Goal: Task Accomplishment & Management: Manage account settings

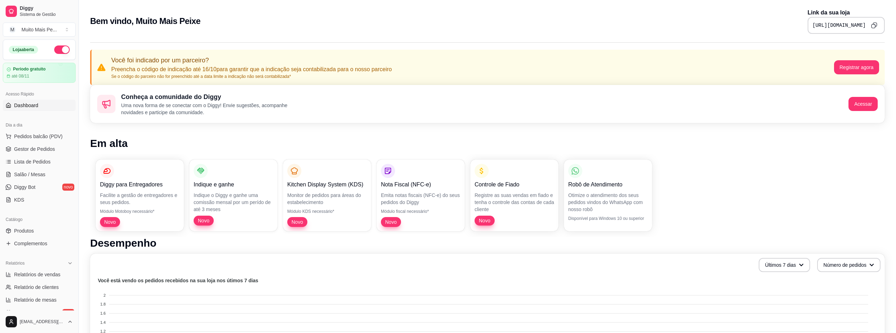
click at [829, 24] on pre "[URL][DOMAIN_NAME]" at bounding box center [839, 25] width 53 height 7
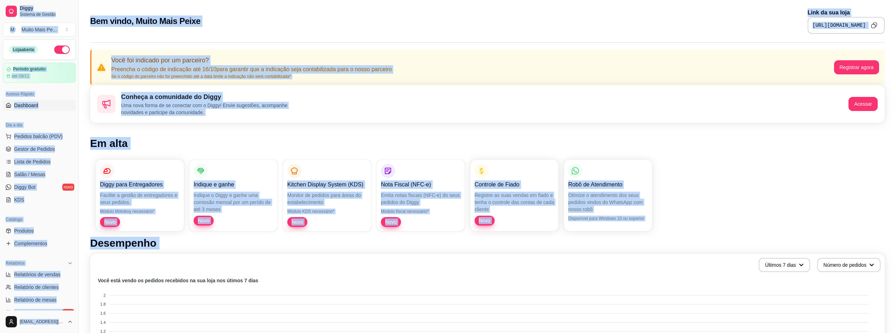
click at [829, 24] on pre "[URL][DOMAIN_NAME]" at bounding box center [839, 25] width 53 height 7
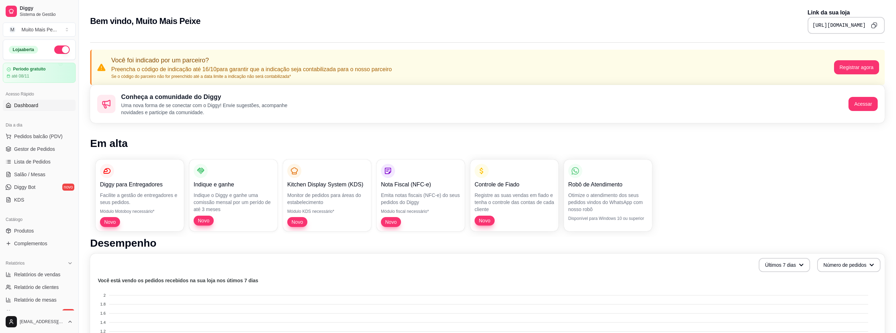
click at [824, 24] on pre "[URL][DOMAIN_NAME]" at bounding box center [839, 25] width 53 height 7
click at [808, 21] on div "[URL][DOMAIN_NAME]" at bounding box center [846, 25] width 77 height 17
drag, startPoint x: 745, startPoint y: 24, endPoint x: 879, endPoint y: 26, distance: 134.2
click at [879, 26] on div "[URL][DOMAIN_NAME]" at bounding box center [846, 25] width 77 height 17
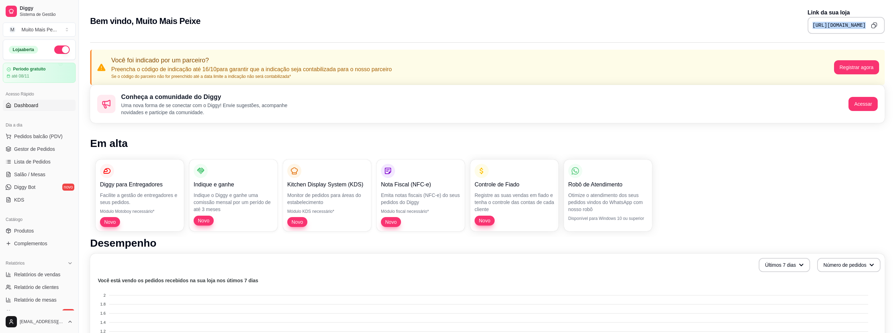
copy div "[URL][DOMAIN_NAME]"
click at [37, 137] on span "Pedidos balcão (PDV)" at bounding box center [38, 136] width 49 height 7
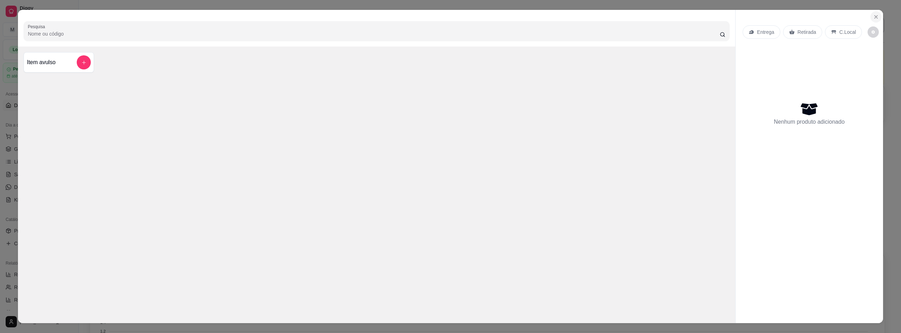
click at [877, 17] on button "Close" at bounding box center [876, 16] width 11 height 11
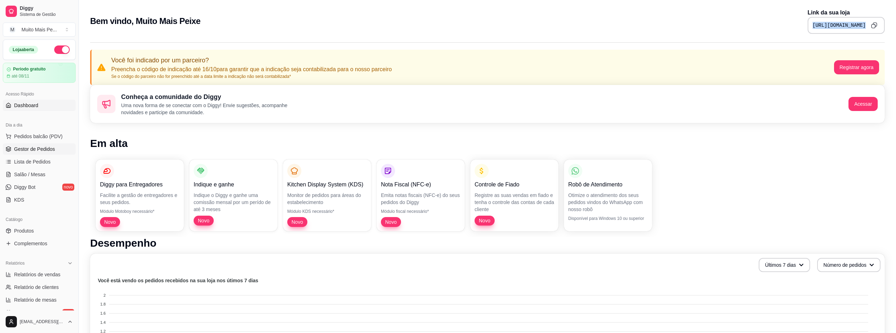
click at [38, 149] on span "Gestor de Pedidos" at bounding box center [34, 148] width 41 height 7
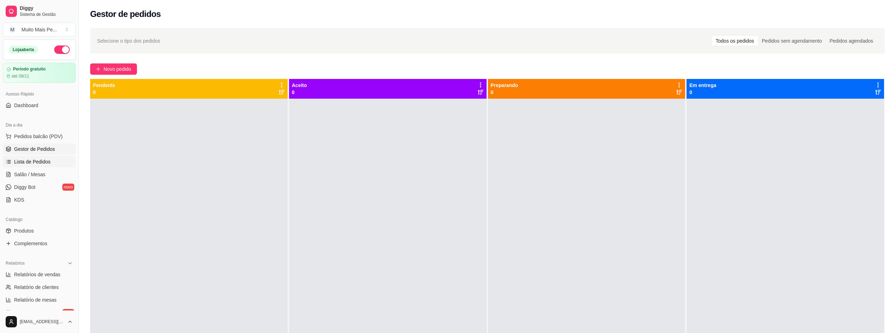
click at [31, 166] on link "Lista de Pedidos" at bounding box center [39, 161] width 73 height 11
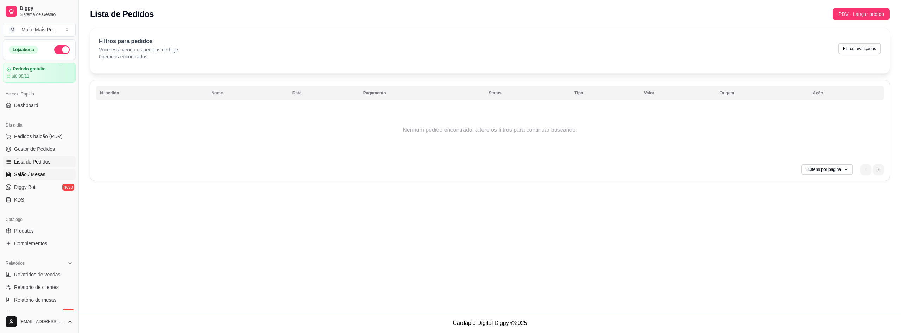
click at [23, 174] on span "Salão / Mesas" at bounding box center [29, 174] width 31 height 7
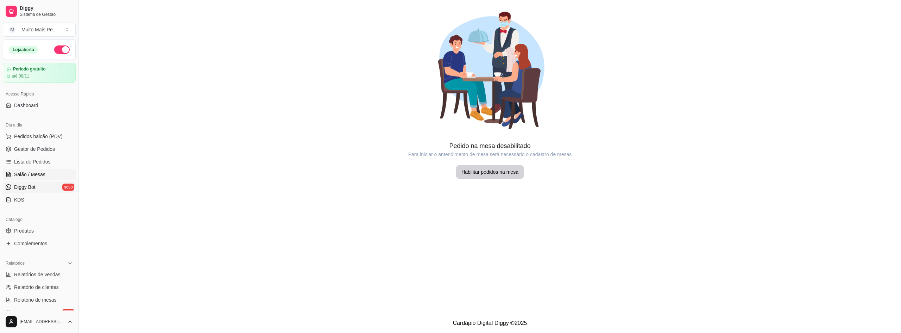
click at [33, 190] on span "Diggy Bot" at bounding box center [24, 186] width 21 height 7
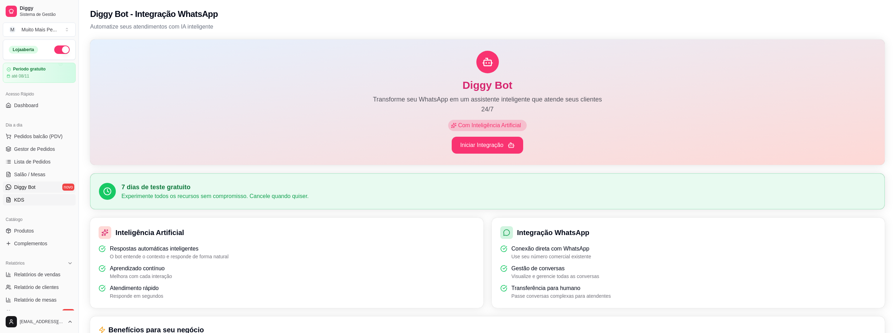
click at [22, 200] on span "KDS" at bounding box center [19, 199] width 10 height 7
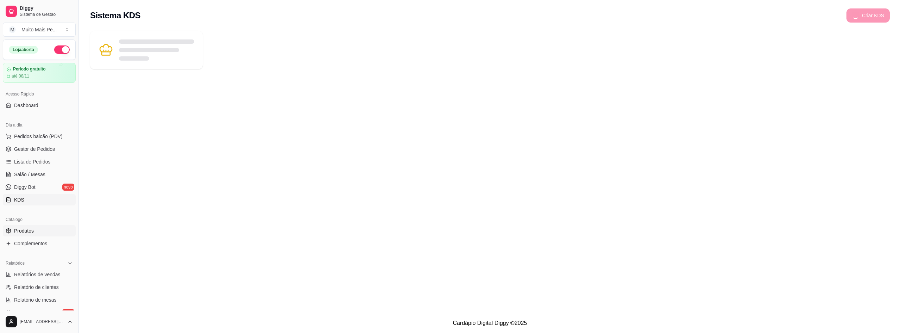
click at [29, 230] on span "Produtos" at bounding box center [24, 230] width 20 height 7
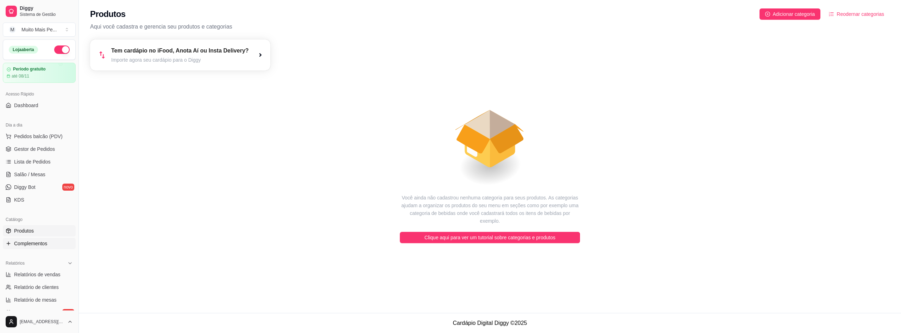
click at [31, 241] on span "Complementos" at bounding box center [30, 243] width 33 height 7
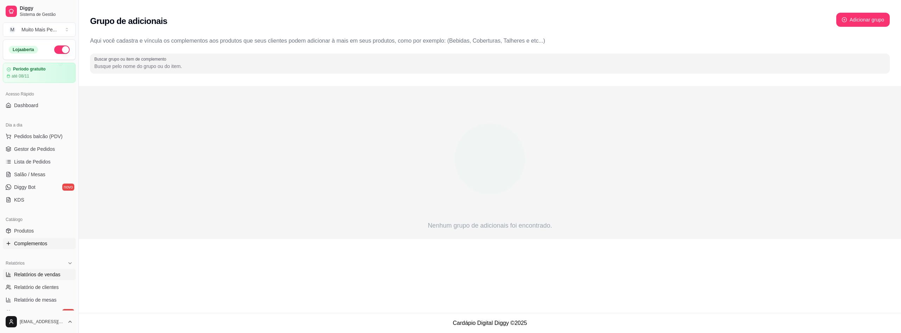
click at [35, 280] on link "Relatórios de vendas" at bounding box center [39, 274] width 73 height 11
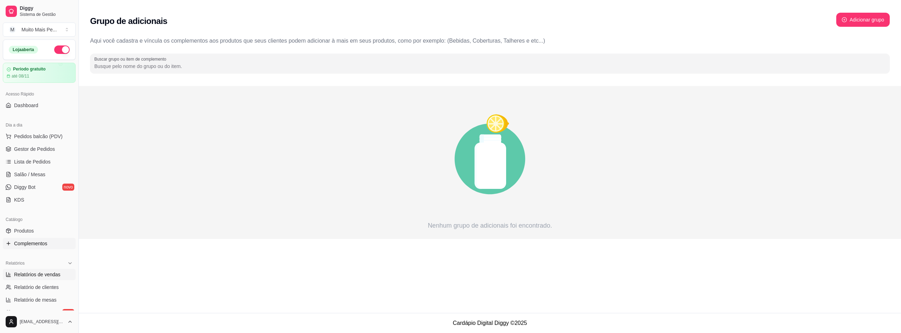
select select "ALL"
select select "0"
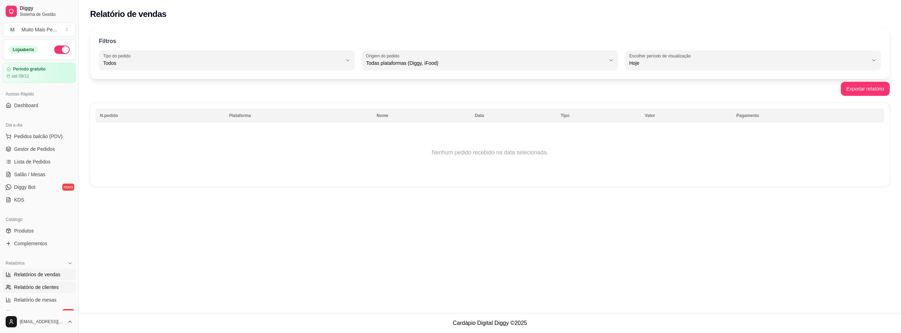
click at [42, 290] on span "Relatório de clientes" at bounding box center [36, 286] width 45 height 7
select select "30"
select select "HIGHEST_TOTAL_SPENT_WITH_ORDERS"
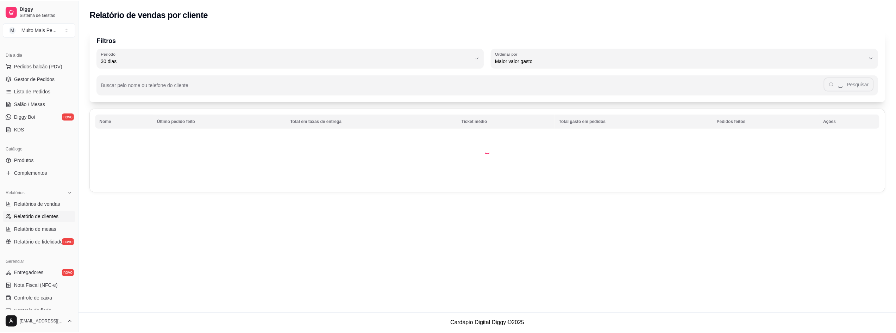
scroll to position [174, 0]
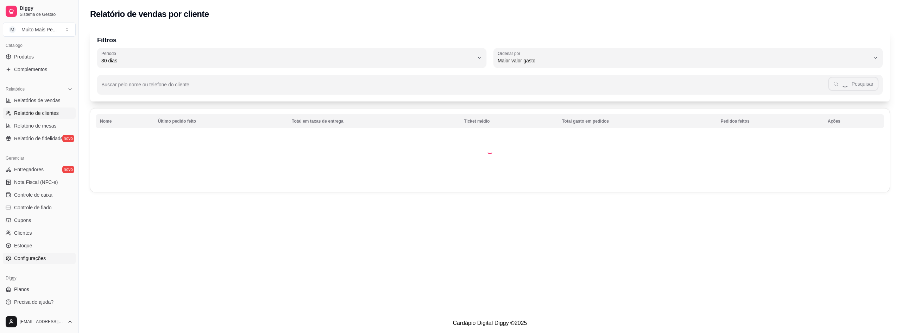
click at [38, 257] on span "Configurações" at bounding box center [30, 258] width 32 height 7
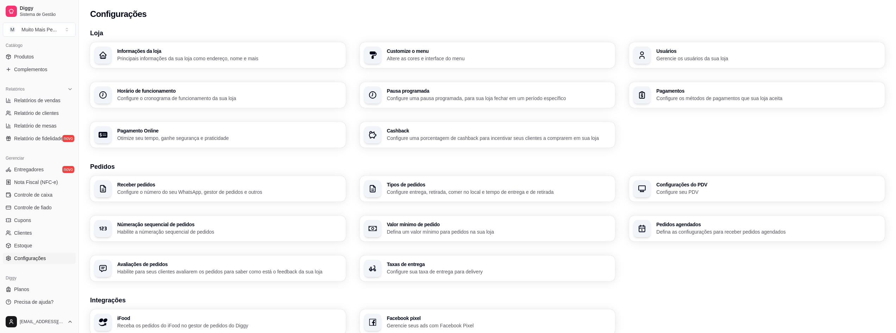
click at [672, 51] on h3 "Usuários" at bounding box center [768, 51] width 224 height 5
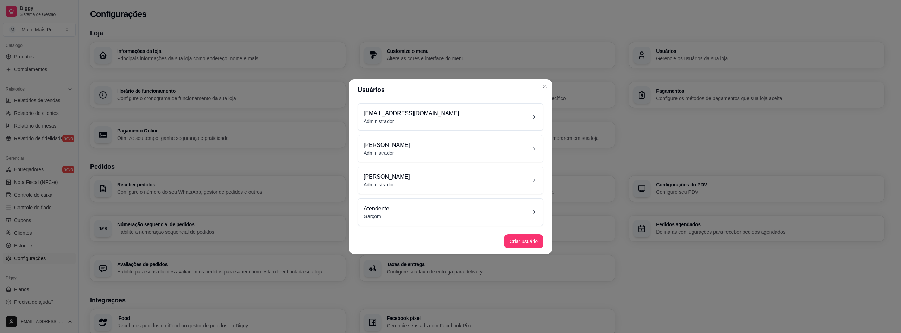
click at [406, 152] on div "[PERSON_NAME] Administrador" at bounding box center [451, 148] width 174 height 15
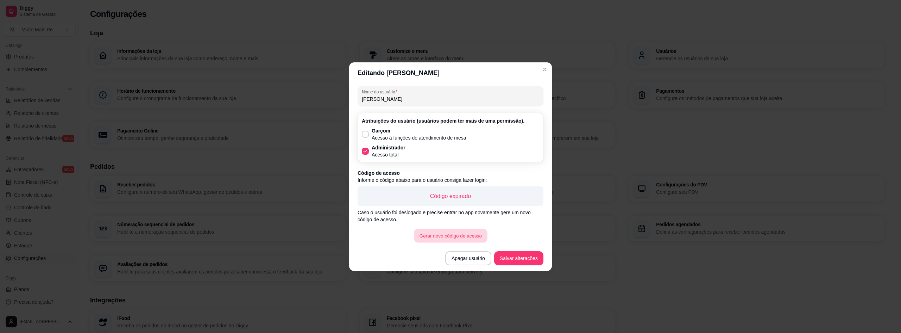
click at [467, 236] on button "Gerar novo código de acesso" at bounding box center [450, 236] width 73 height 14
click at [526, 266] on footer "Apagar usuário Salvar alterações" at bounding box center [450, 257] width 203 height 25
click at [527, 263] on button "Salvar alterações" at bounding box center [518, 258] width 49 height 14
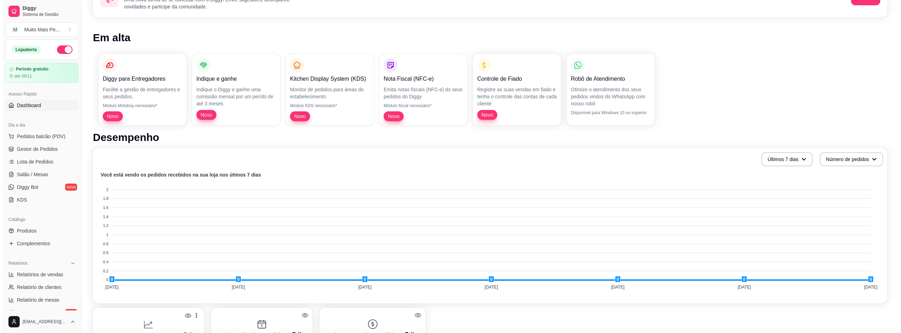
scroll to position [174, 0]
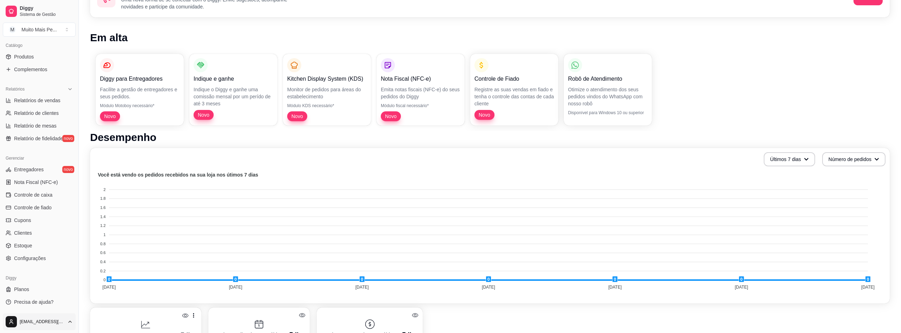
click at [67, 227] on html "Diggy Sistema de Gestão M Muito Mais Pe ... Loja aberta Período gratuito até 08…" at bounding box center [450, 60] width 901 height 333
click at [25, 304] on div "Sair" at bounding box center [39, 304] width 75 height 11
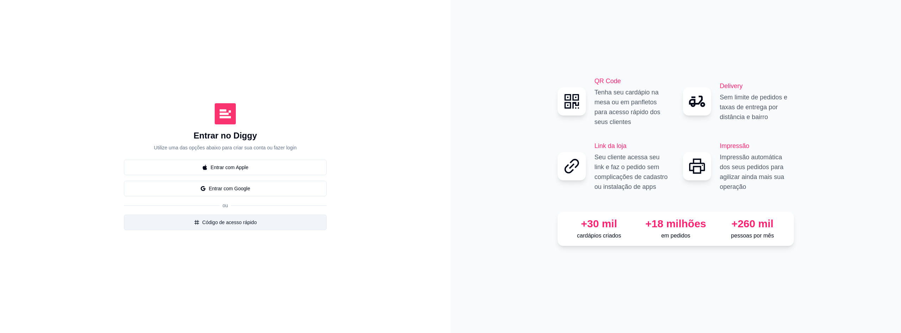
click at [242, 220] on button "Código de acesso rápido" at bounding box center [225, 221] width 203 height 15
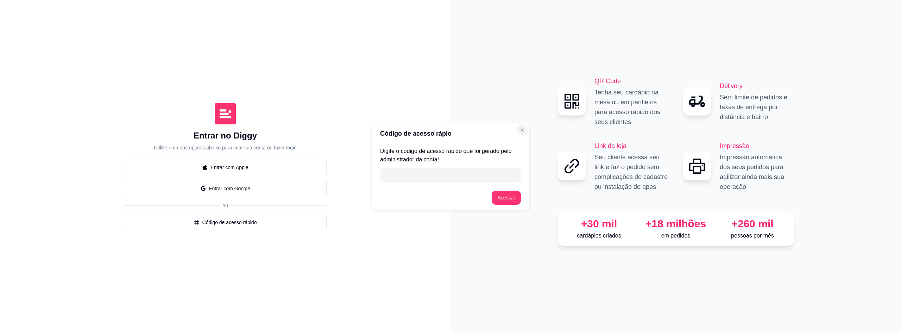
click at [523, 129] on icon "Close" at bounding box center [523, 130] width 6 height 6
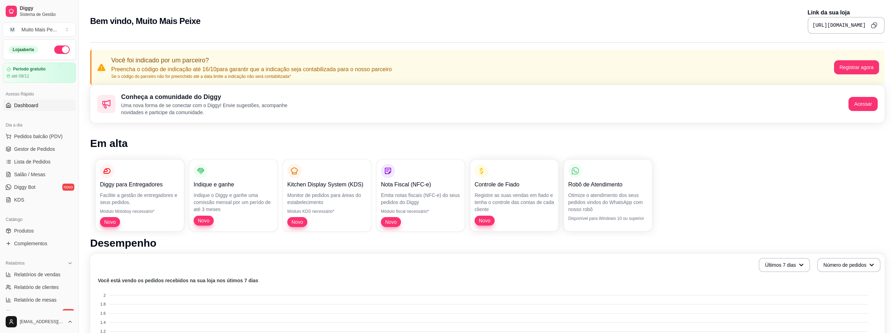
click at [813, 26] on pre "[URL][DOMAIN_NAME]" at bounding box center [839, 25] width 53 height 7
click at [874, 25] on icon "Copy to clipboard" at bounding box center [874, 25] width 6 height 6
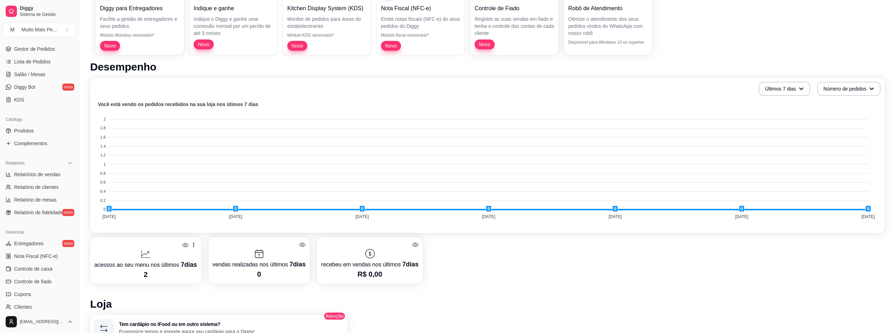
scroll to position [174, 0]
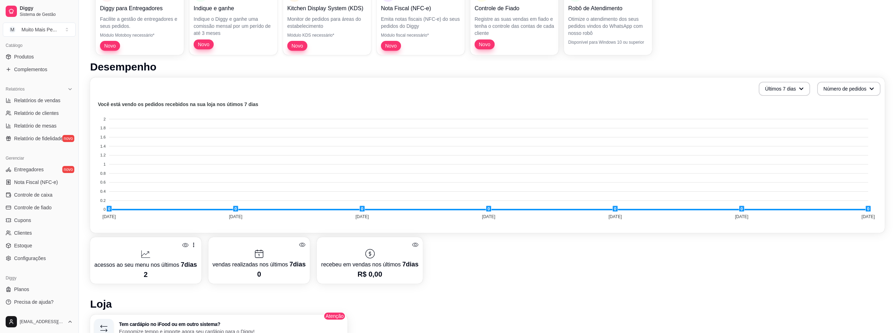
click at [33, 252] on ul "Entregadores novo Nota Fiscal (NFC-e) Controle de caixa Controle de fiado Cupon…" at bounding box center [39, 214] width 73 height 100
click at [33, 256] on span "Configurações" at bounding box center [30, 258] width 32 height 7
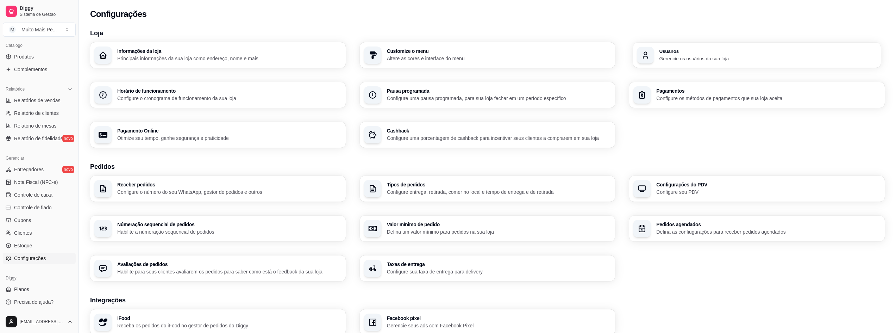
click at [665, 54] on h3 "Usuários" at bounding box center [768, 51] width 218 height 5
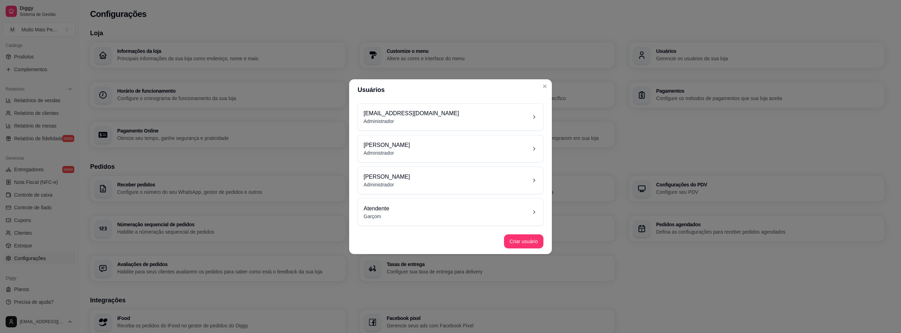
click at [392, 146] on p "[PERSON_NAME]" at bounding box center [387, 145] width 46 height 8
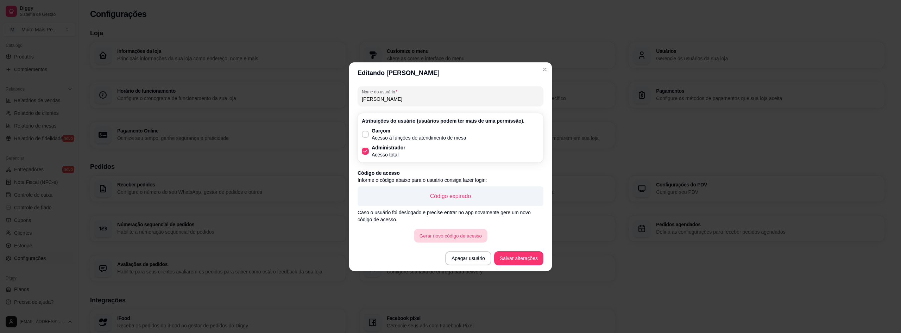
click at [460, 236] on button "Gerar novo código de acesso" at bounding box center [450, 236] width 73 height 14
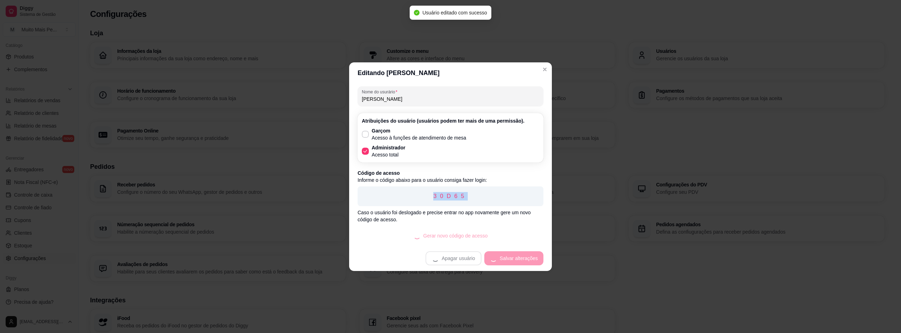
drag, startPoint x: 432, startPoint y: 194, endPoint x: 474, endPoint y: 198, distance: 42.4
click at [474, 198] on p "30D65" at bounding box center [450, 196] width 175 height 8
copy p "30D65"
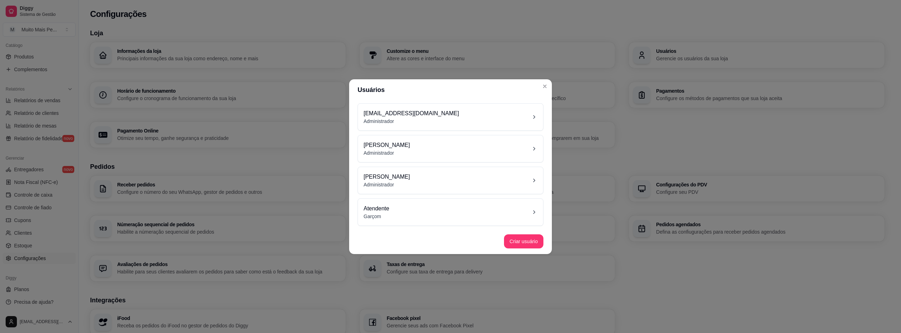
click at [404, 213] on div "Atendente Garçom" at bounding box center [451, 211] width 174 height 15
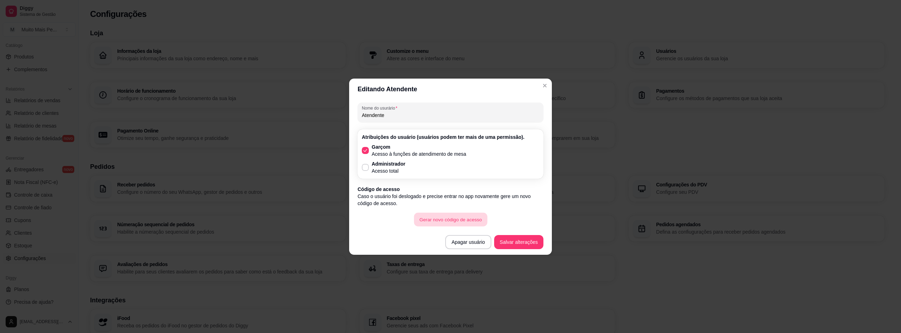
click at [450, 219] on button "Gerar novo código de acesso" at bounding box center [450, 219] width 73 height 14
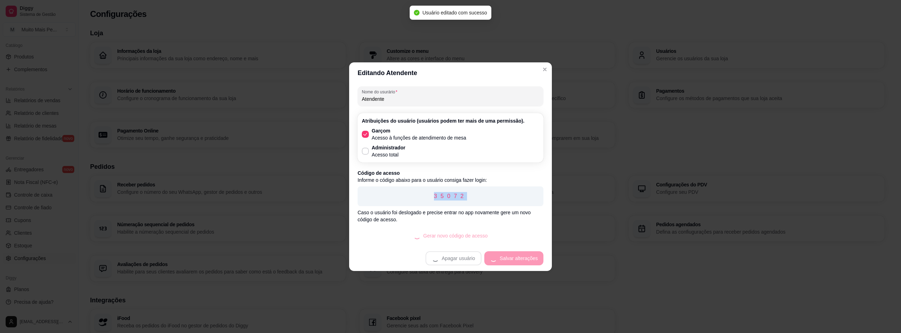
drag, startPoint x: 479, startPoint y: 198, endPoint x: 420, endPoint y: 194, distance: 59.3
click at [420, 194] on p "35072" at bounding box center [450, 196] width 175 height 8
copy p "35072"
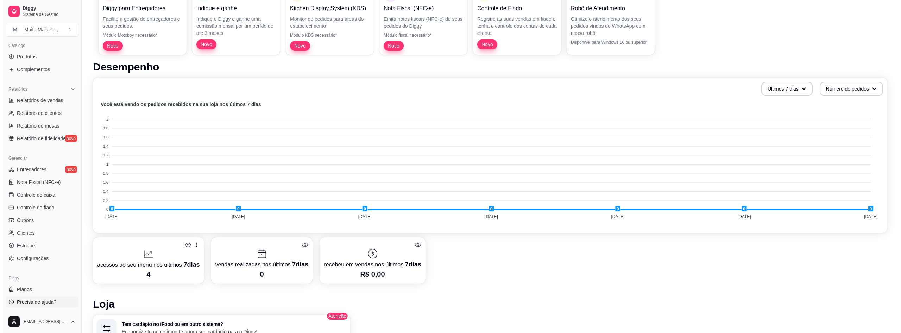
scroll to position [282, 0]
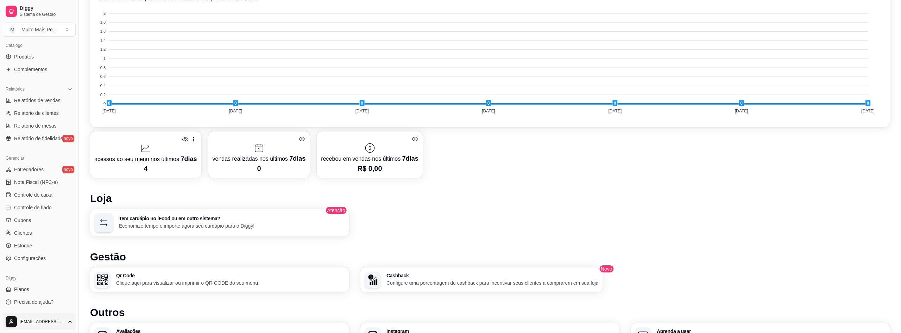
click at [31, 290] on span "Configurações" at bounding box center [32, 292] width 32 height 7
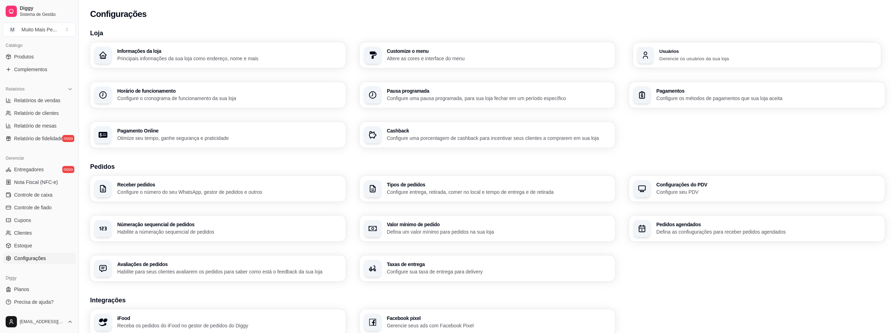
click at [665, 49] on h3 "Usuários" at bounding box center [768, 51] width 218 height 5
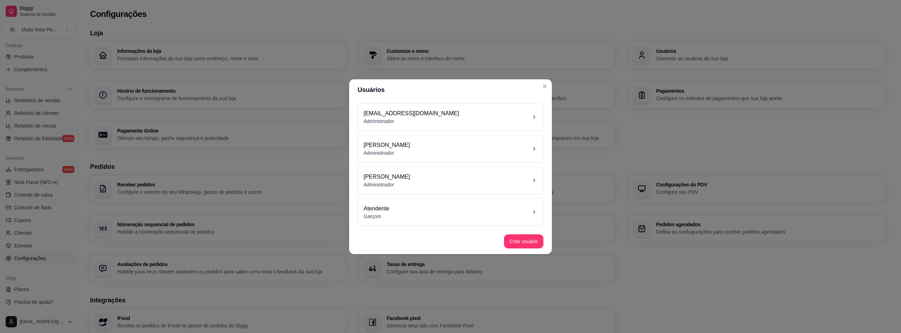
click at [407, 152] on div "[PERSON_NAME] Administrador" at bounding box center [451, 148] width 174 height 15
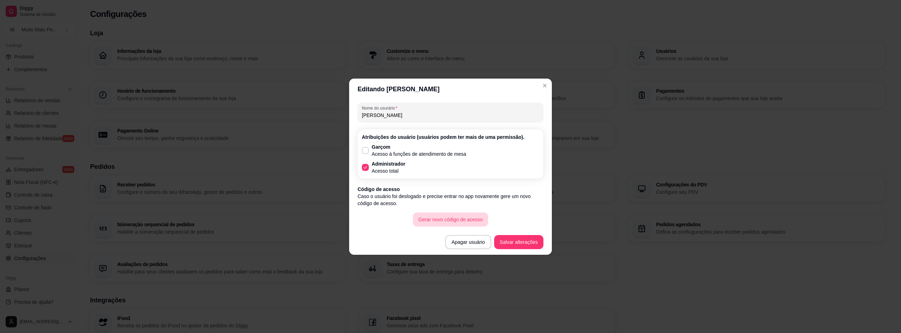
click at [468, 224] on button "Gerar novo código de acesso" at bounding box center [451, 219] width 76 height 14
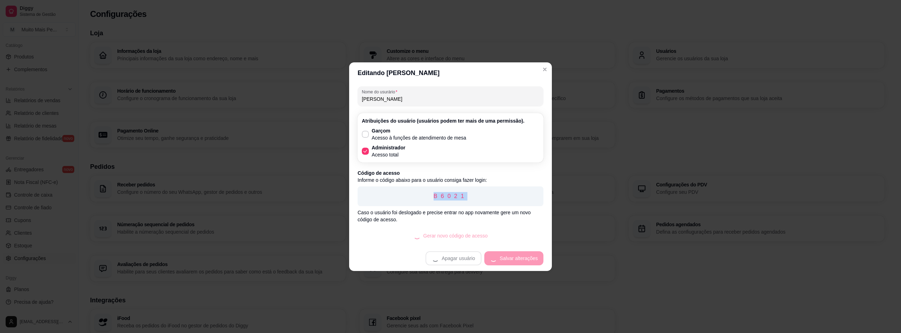
drag, startPoint x: 426, startPoint y: 193, endPoint x: 482, endPoint y: 195, distance: 55.7
click at [482, 195] on p "B6021" at bounding box center [450, 196] width 175 height 8
copy p "B6021"
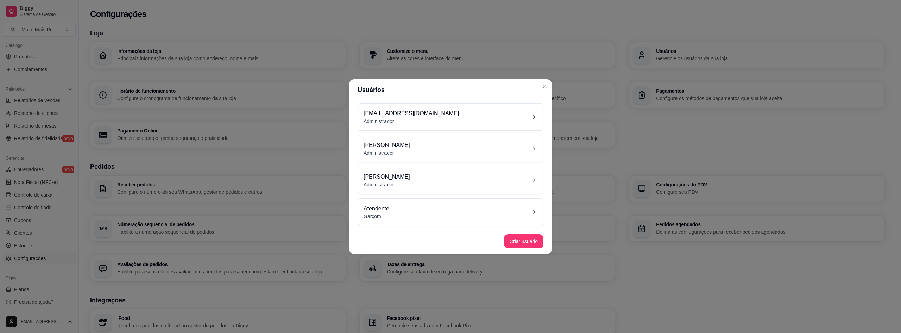
click at [435, 182] on div "[PERSON_NAME] Administrador" at bounding box center [451, 180] width 174 height 15
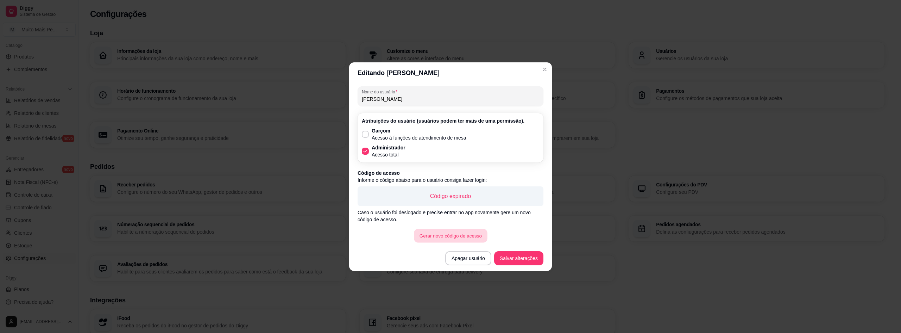
click at [457, 236] on button "Gerar novo código de acesso" at bounding box center [450, 236] width 73 height 14
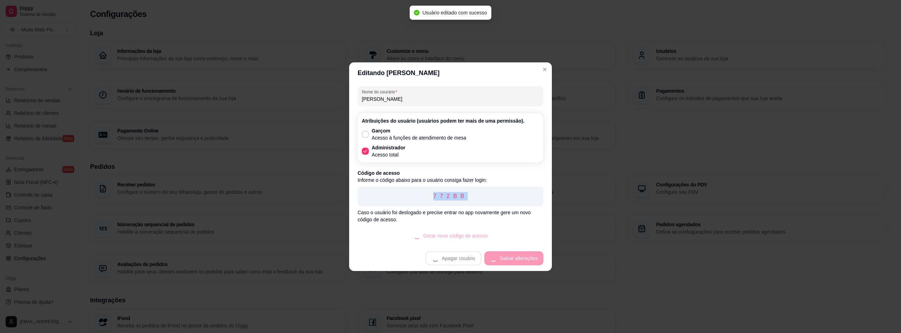
drag, startPoint x: 431, startPoint y: 195, endPoint x: 481, endPoint y: 196, distance: 50.4
click at [481, 196] on p "772BB" at bounding box center [450, 196] width 175 height 8
copy p "772BB"
click at [520, 252] on button "Salvar alterações" at bounding box center [519, 258] width 48 height 14
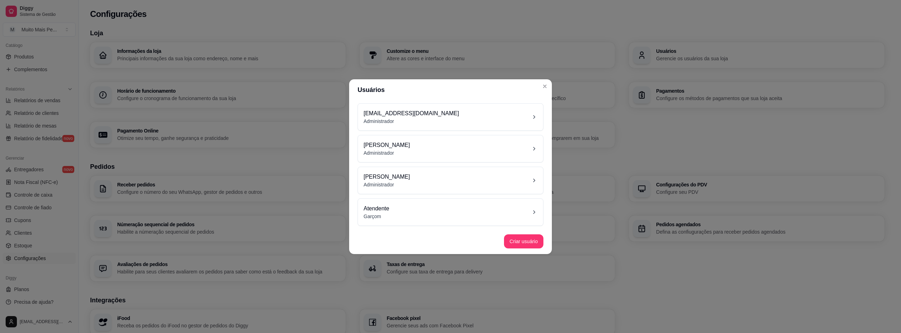
click at [382, 143] on p "[PERSON_NAME]" at bounding box center [387, 145] width 46 height 8
